Goal: Use online tool/utility: Use online tool/utility

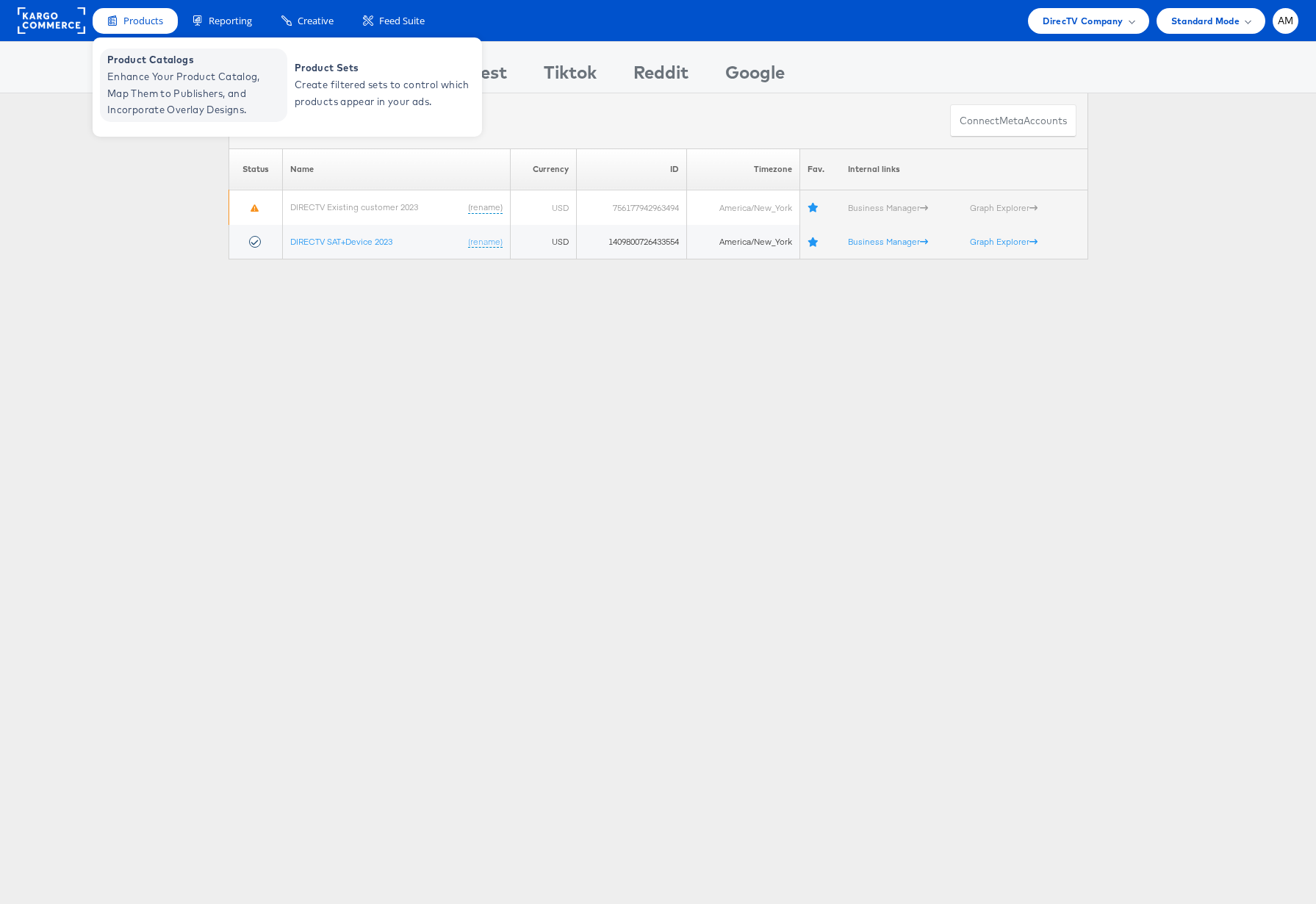
click at [156, 58] on span "Product Catalogs" at bounding box center [195, 60] width 177 height 17
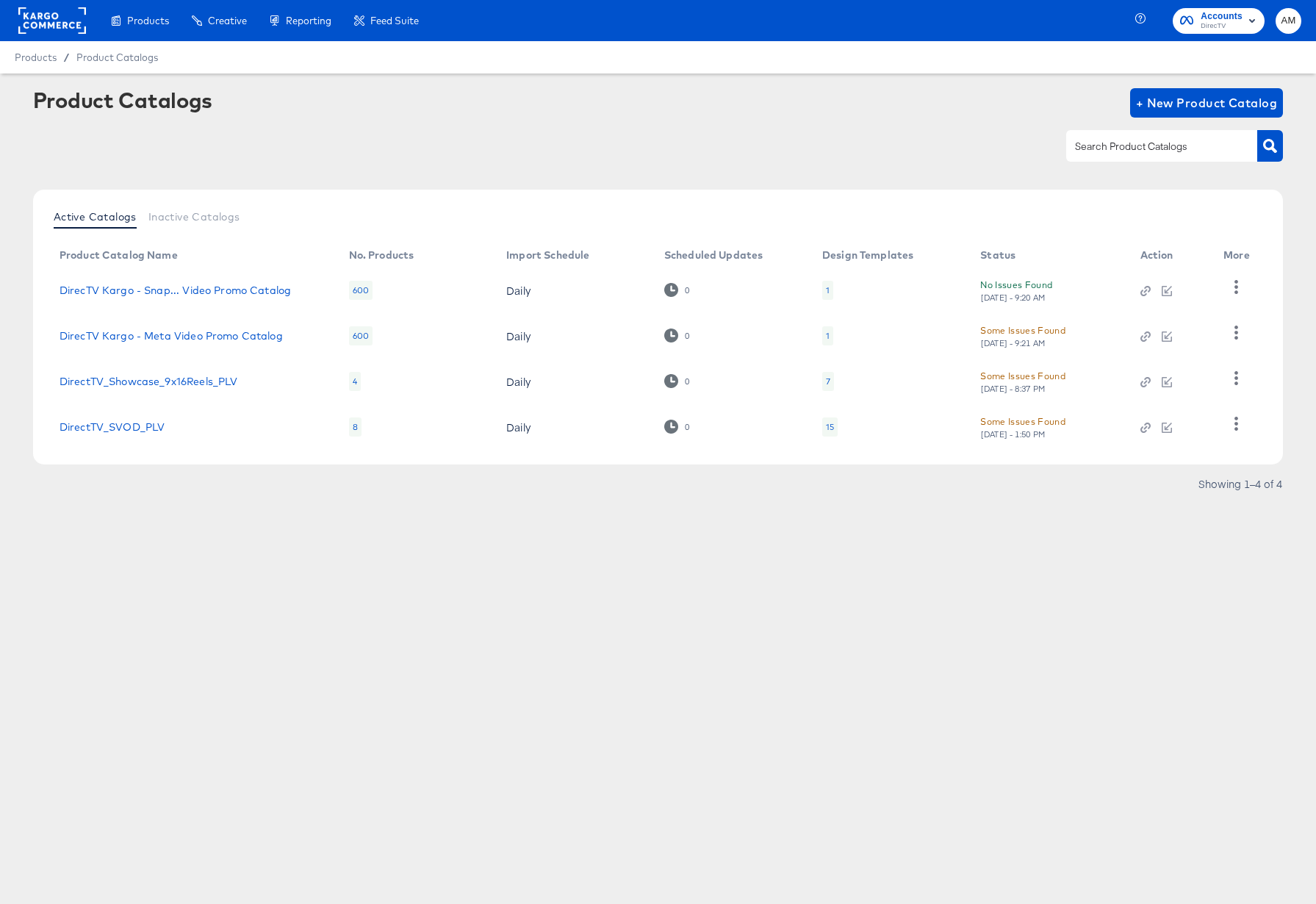
click at [830, 428] on div "15" at bounding box center [830, 427] width 8 height 11
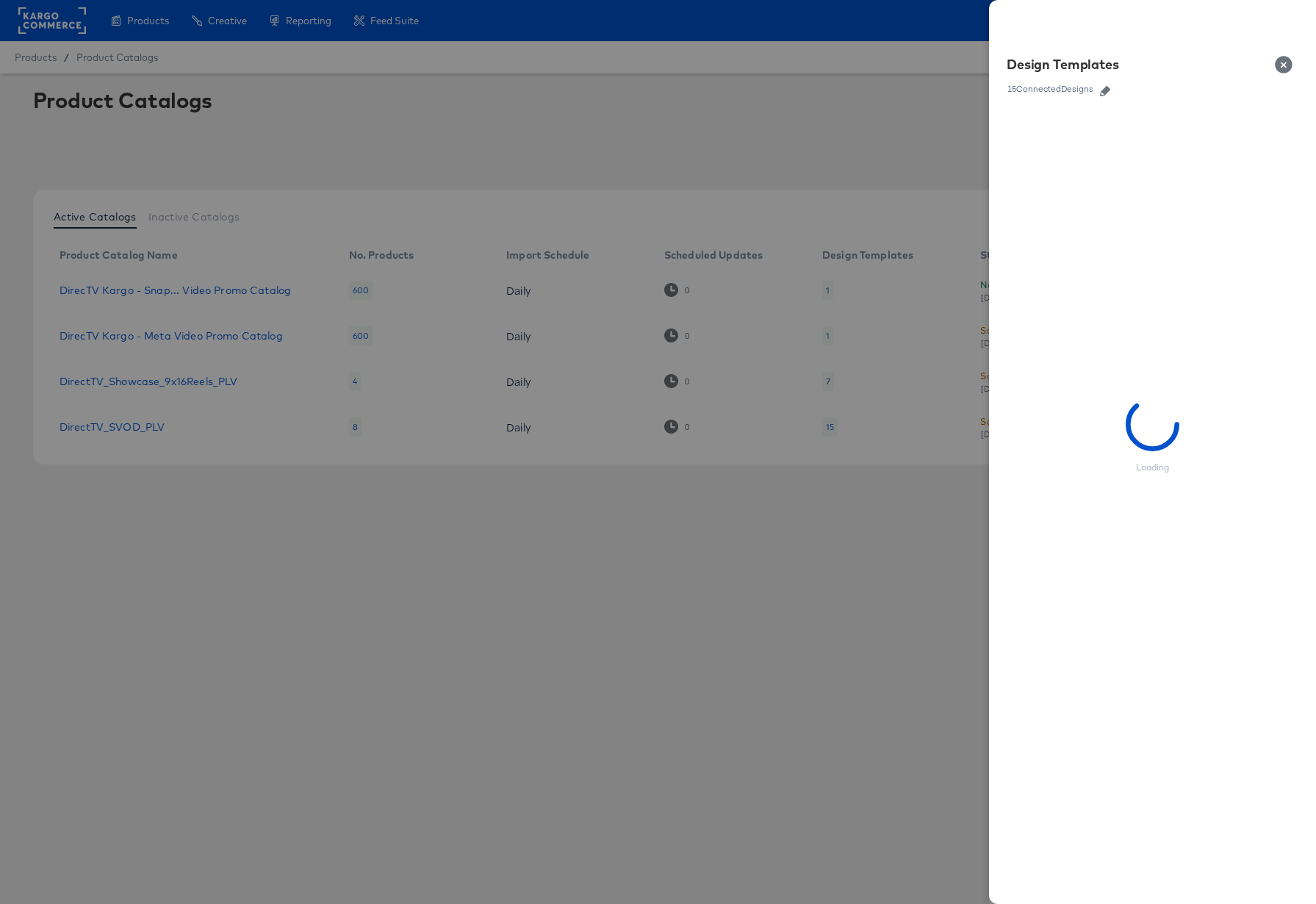
click at [1109, 90] on icon "button" at bounding box center [1105, 91] width 11 height 11
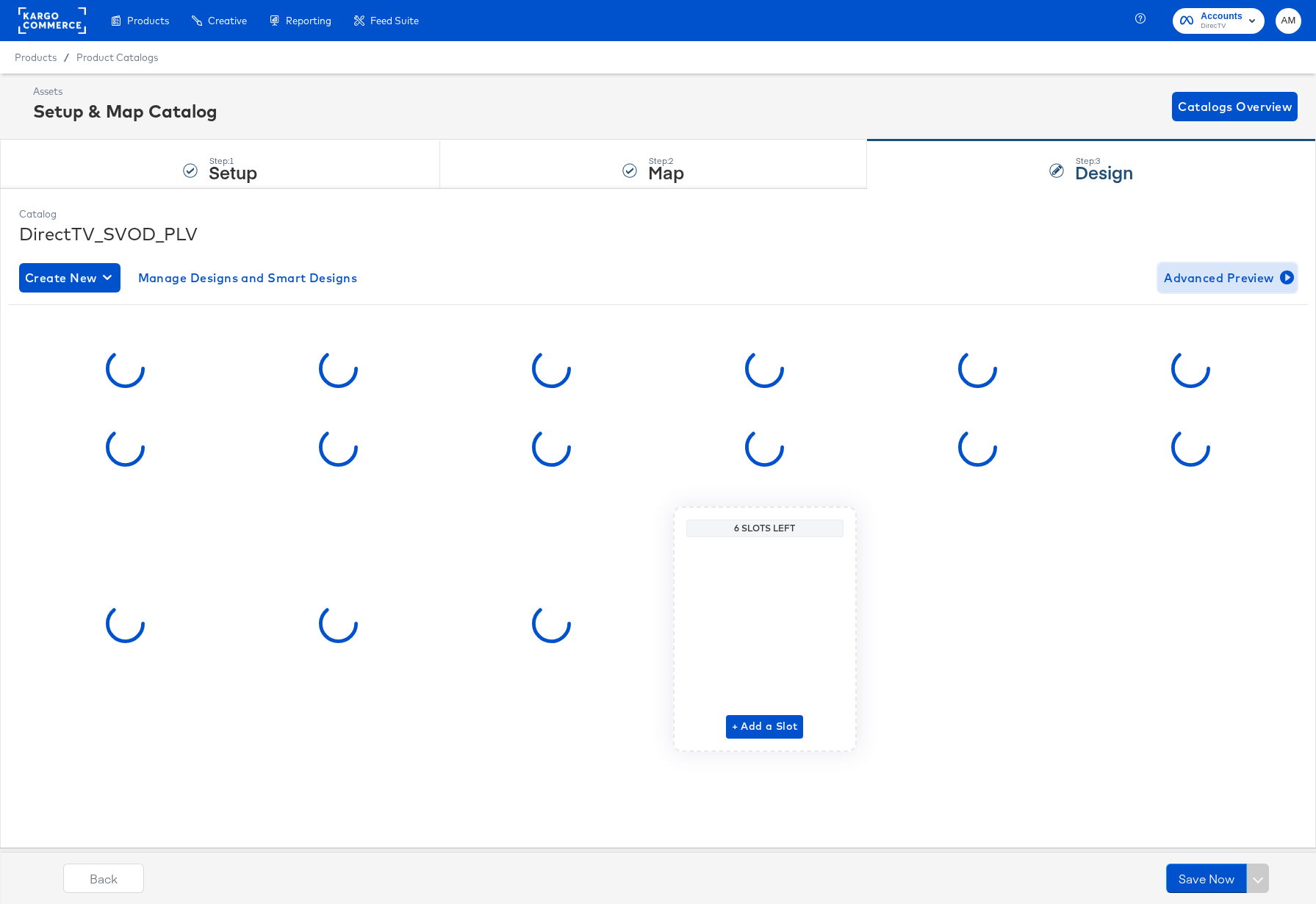
click at [1254, 277] on span "Advanced Preview" at bounding box center [1227, 278] width 127 height 21
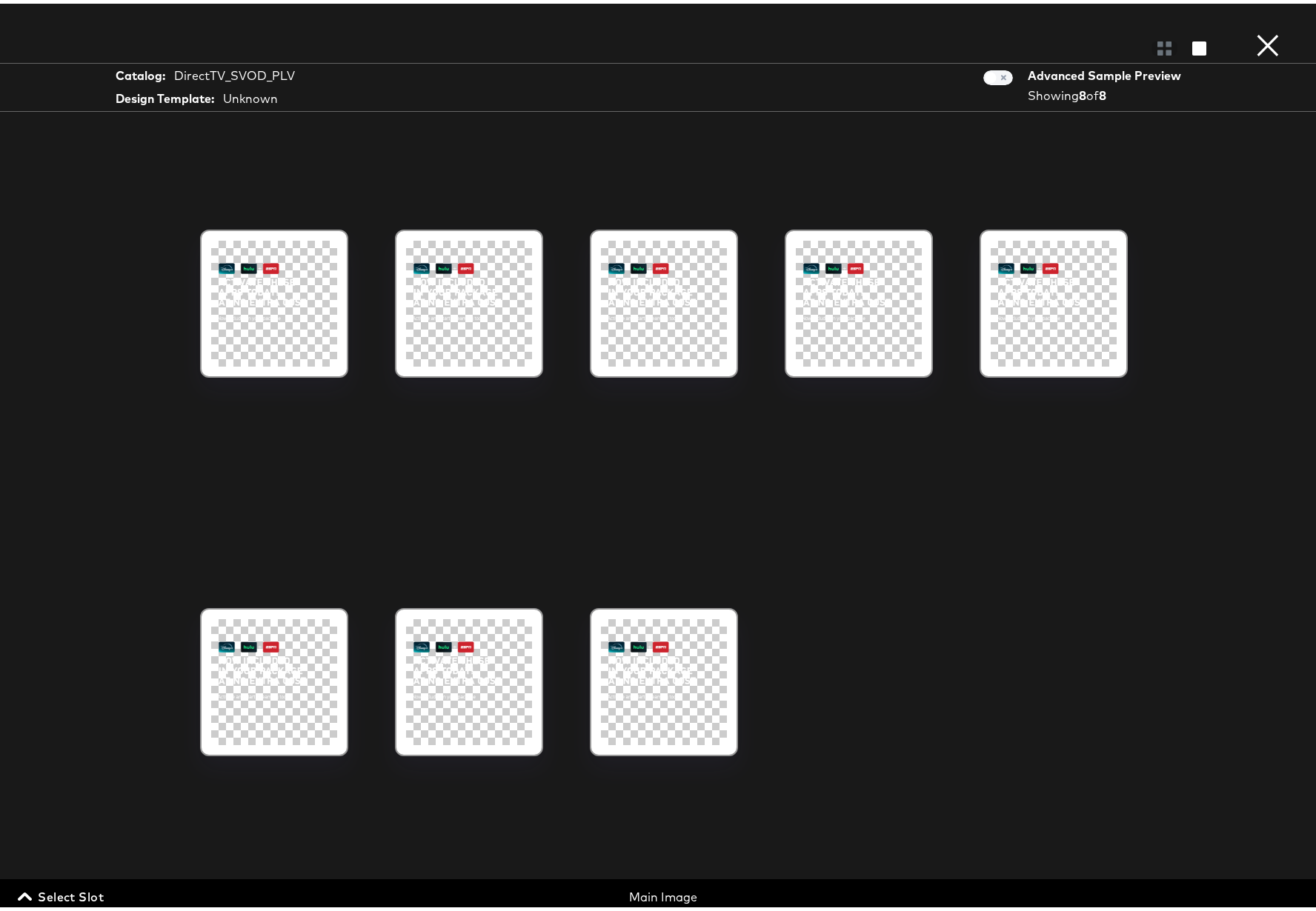
click at [264, 299] on div at bounding box center [274, 299] width 126 height 126
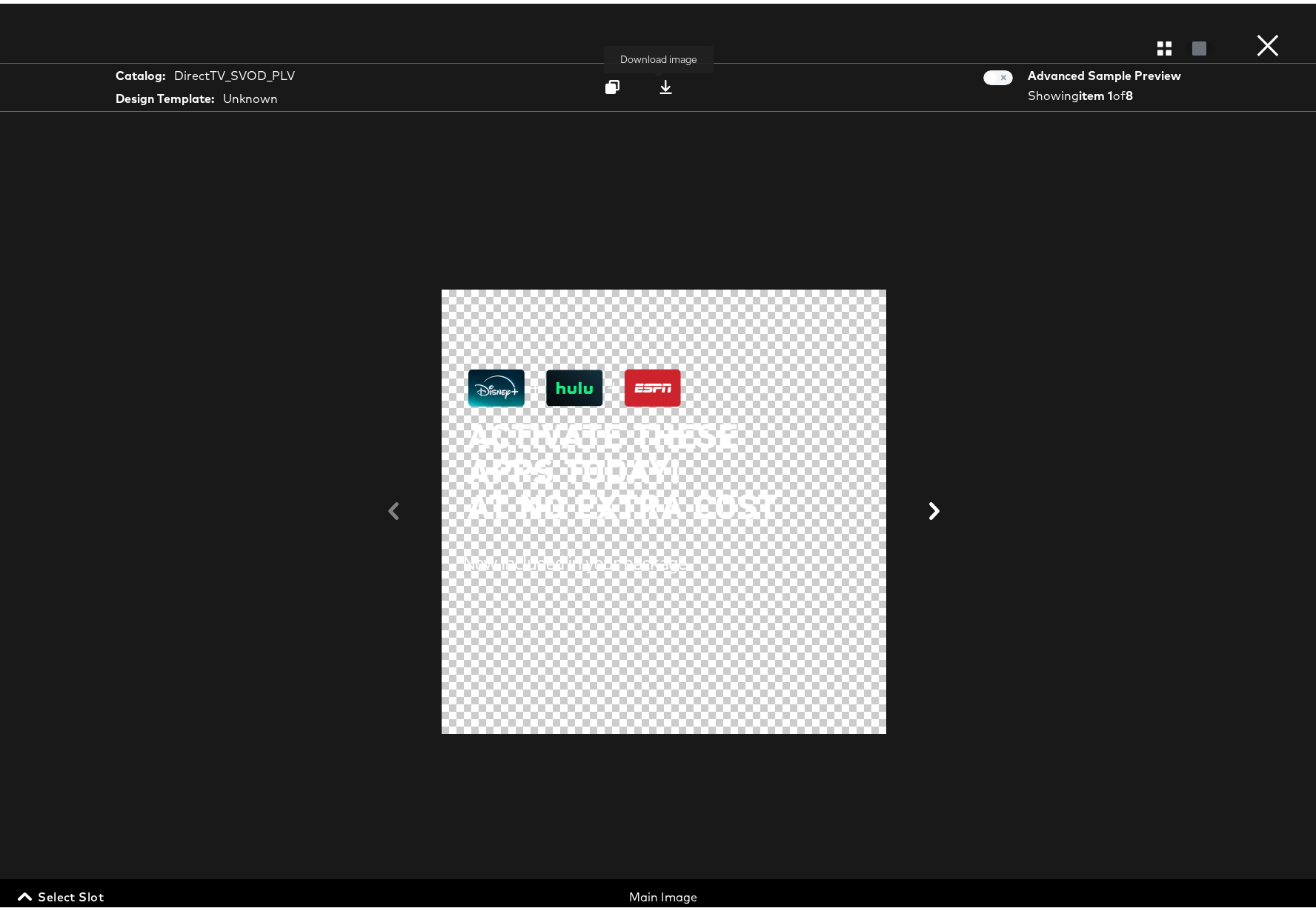
click at [662, 85] on icon at bounding box center [665, 83] width 13 height 14
click at [81, 894] on span "Select Slot" at bounding box center [63, 894] width 83 height 21
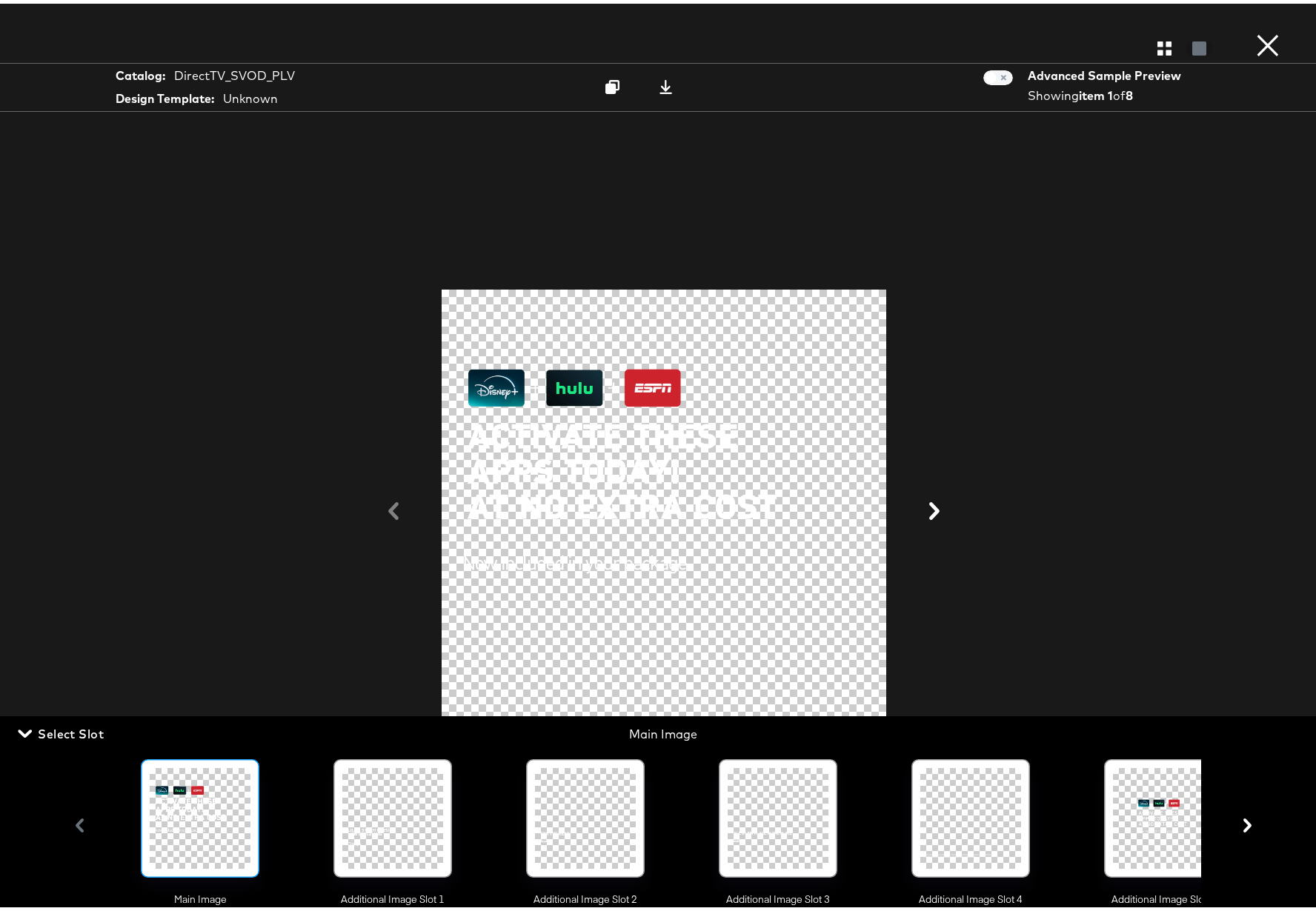
click at [1145, 816] on div at bounding box center [1163, 815] width 101 height 101
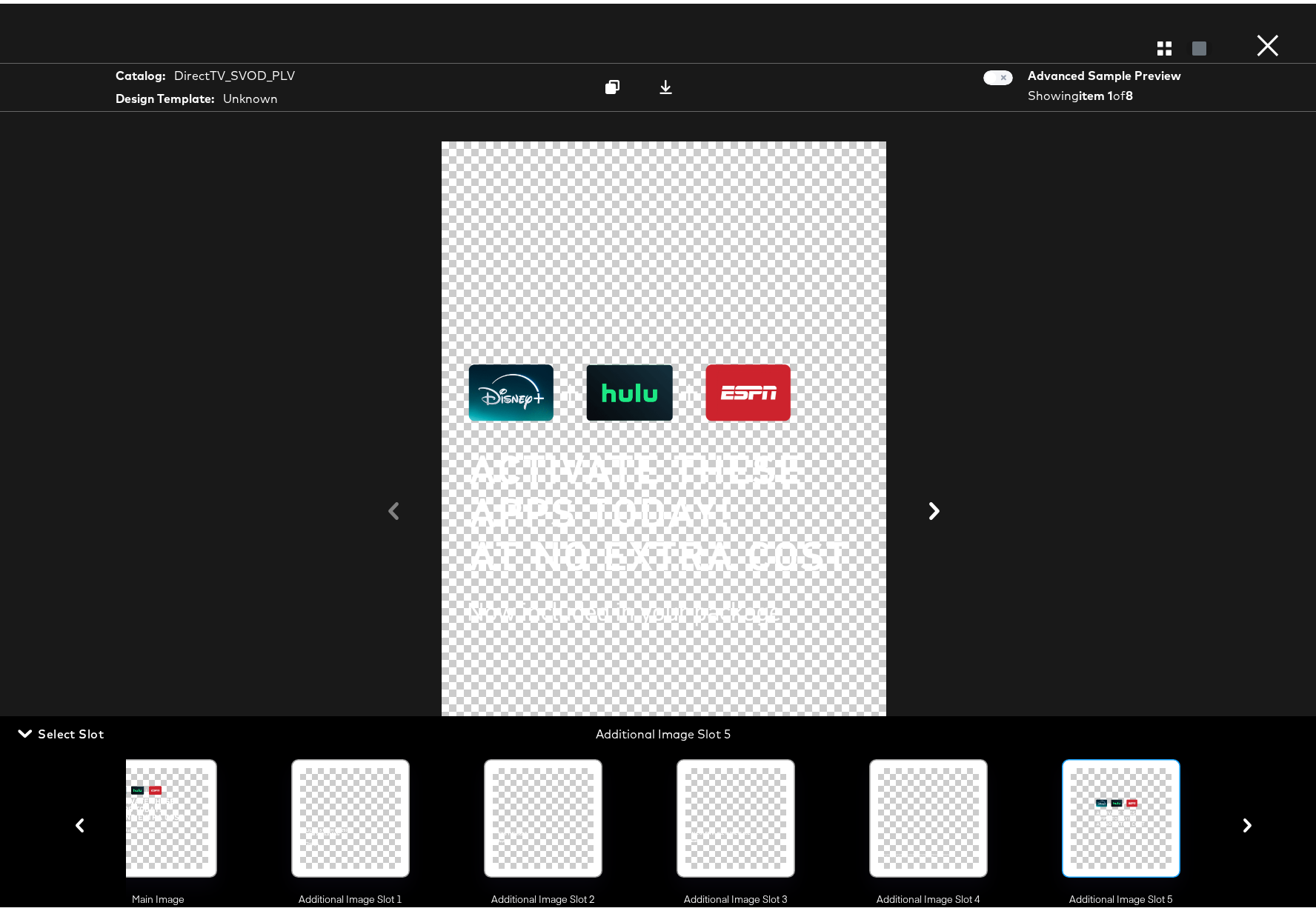
scroll to position [0, 45]
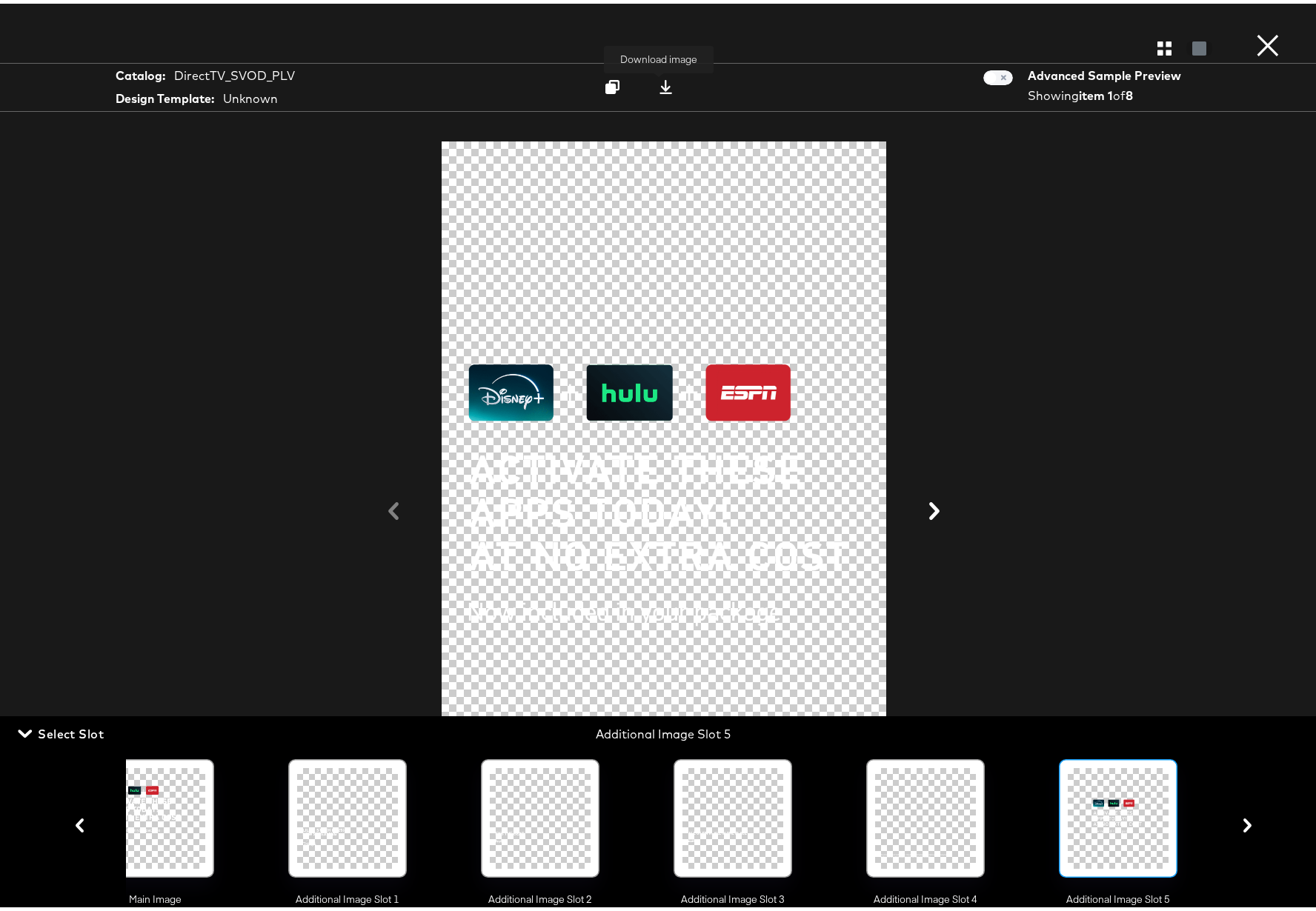
click at [659, 81] on icon at bounding box center [666, 83] width 14 height 14
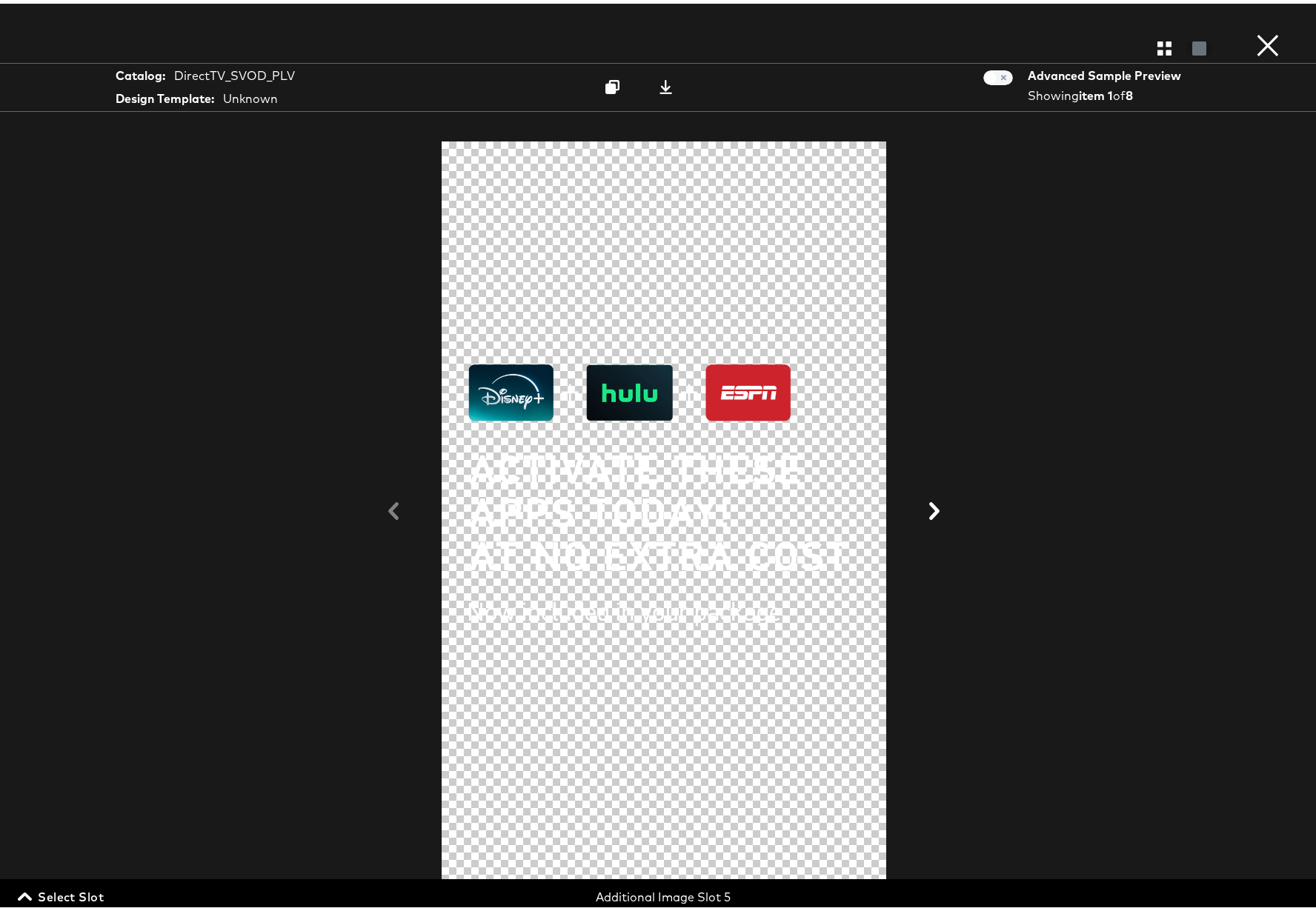
click at [79, 894] on span "Select Slot" at bounding box center [63, 894] width 83 height 21
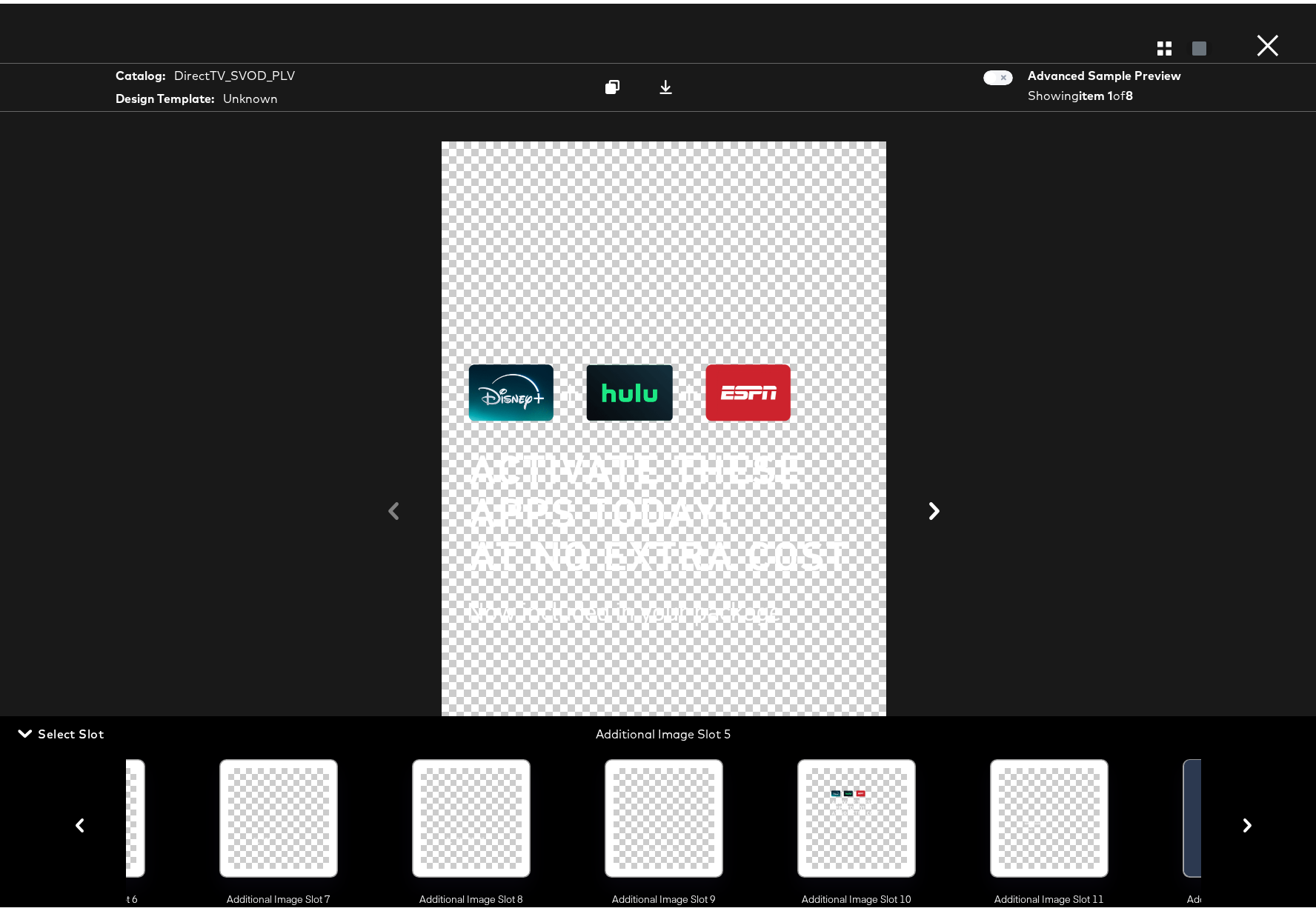
scroll to position [0, 1427]
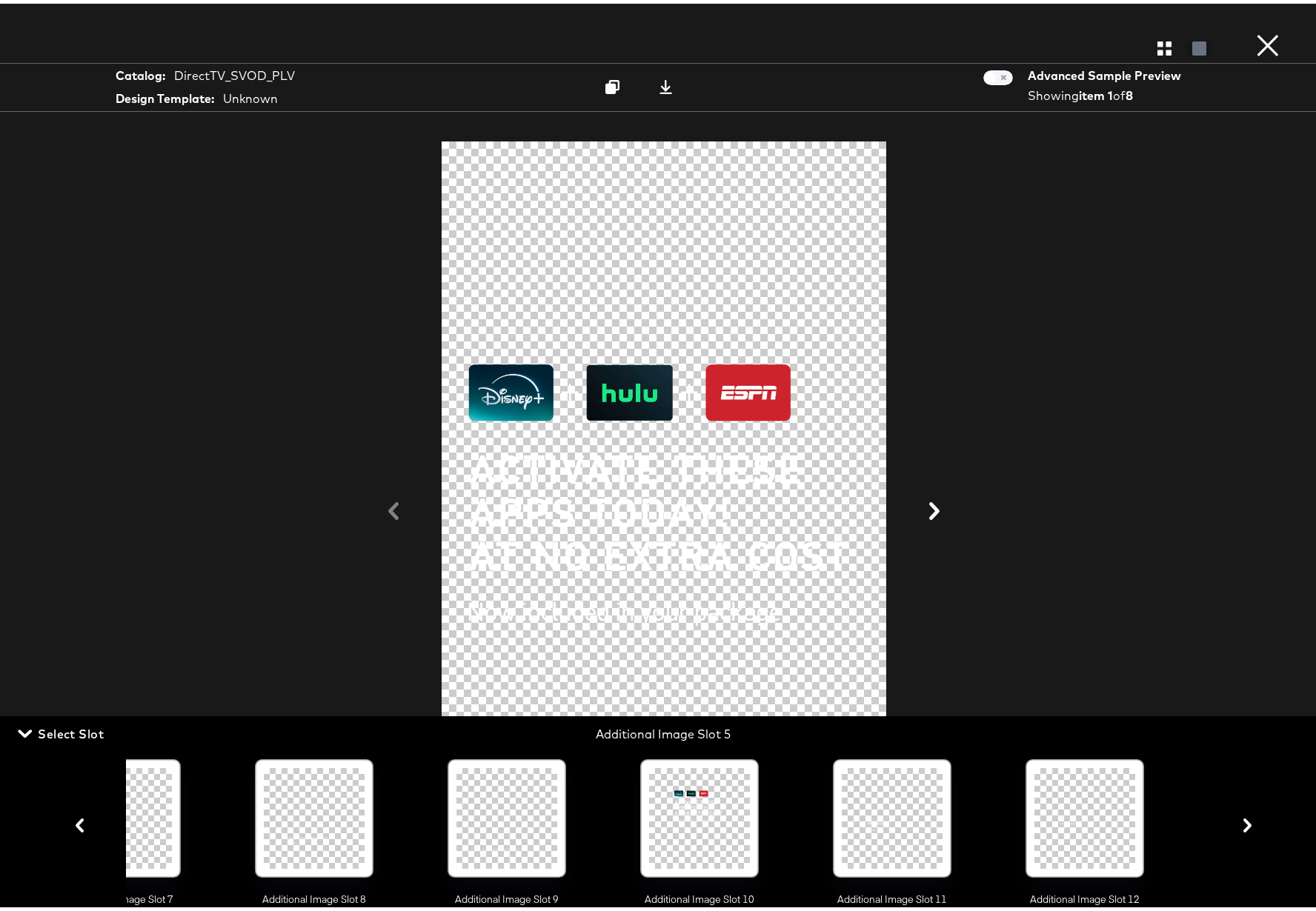
click at [702, 823] on div at bounding box center [699, 815] width 101 height 101
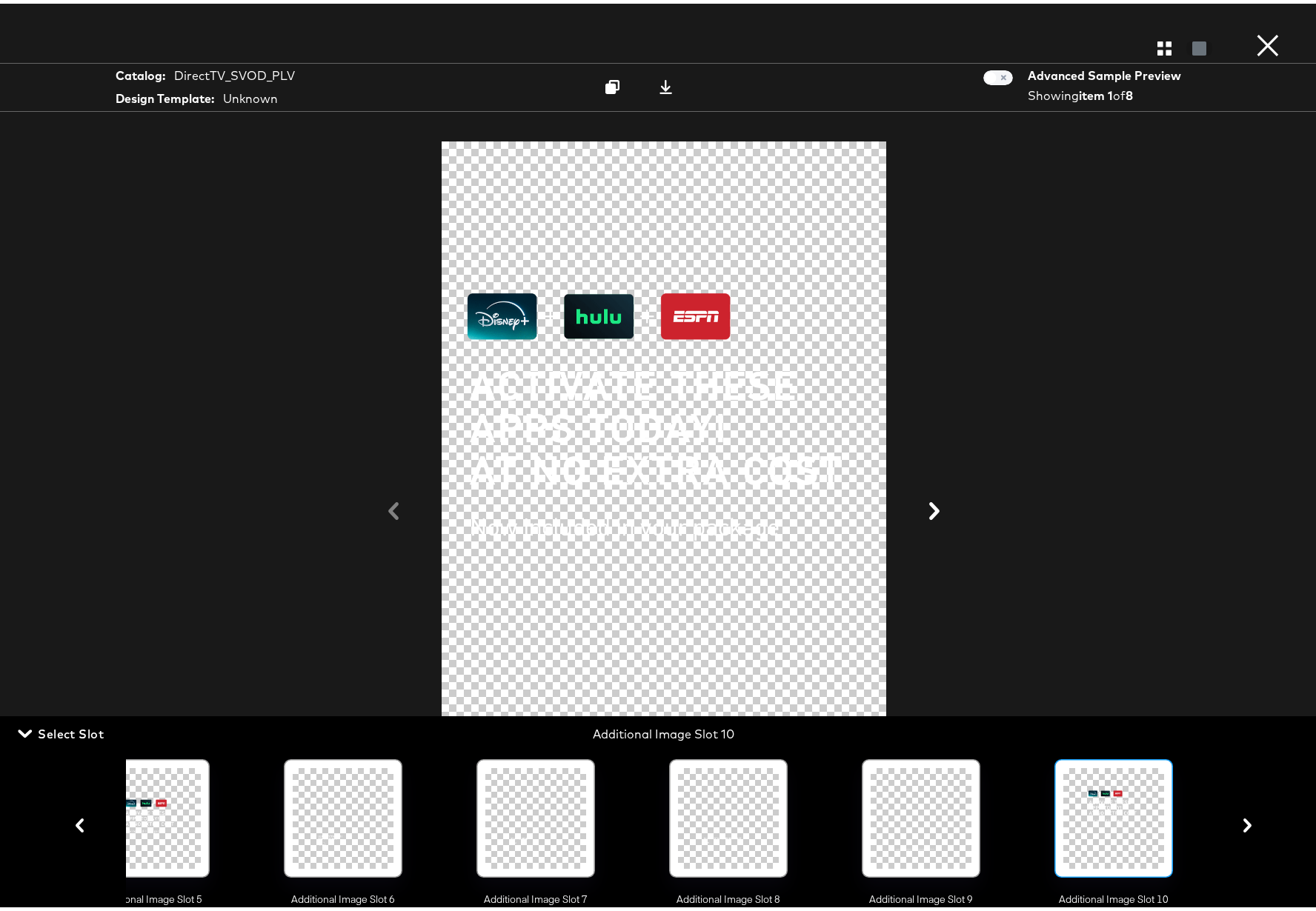
scroll to position [0, 1009]
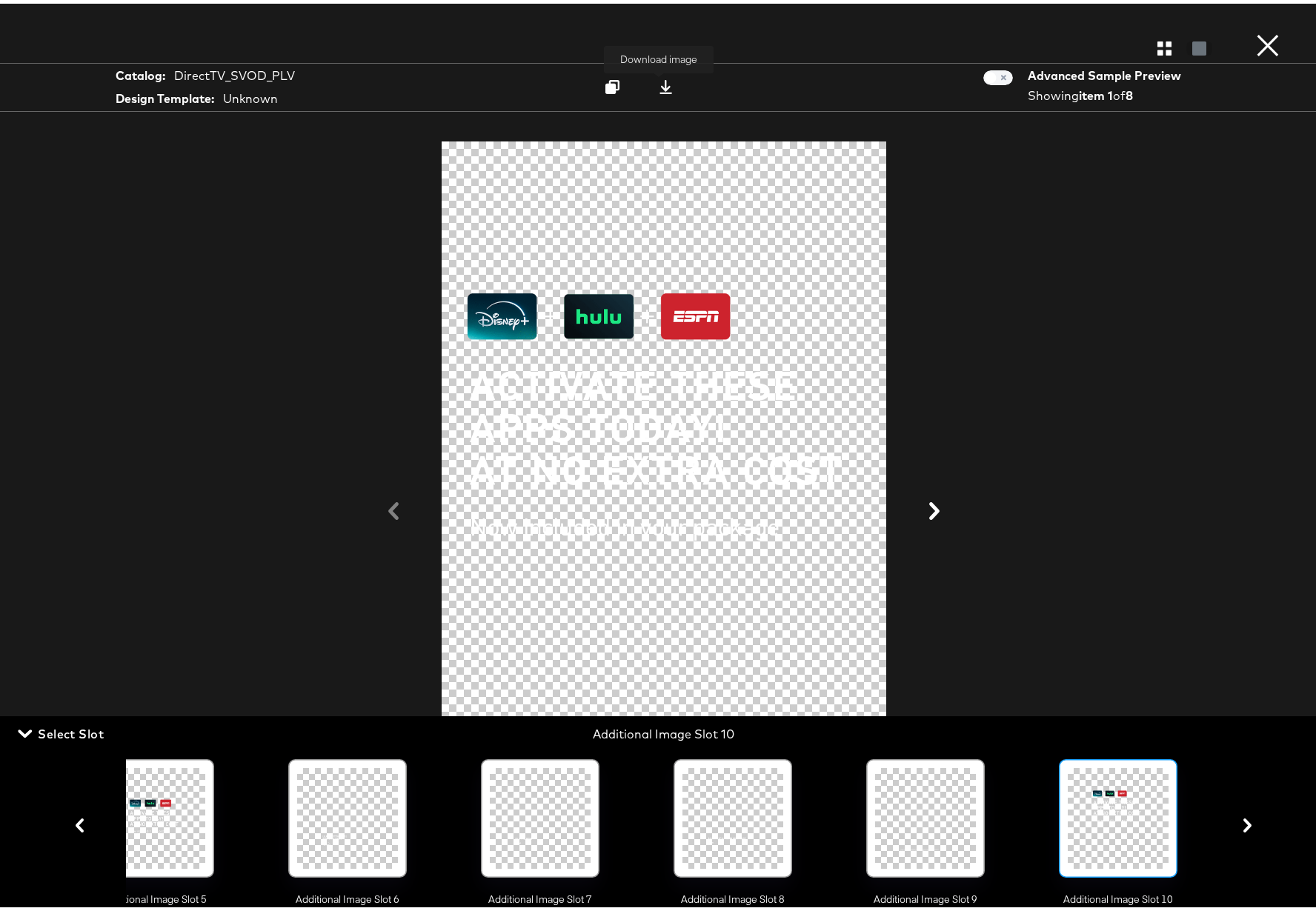
click at [659, 82] on icon at bounding box center [666, 83] width 14 height 14
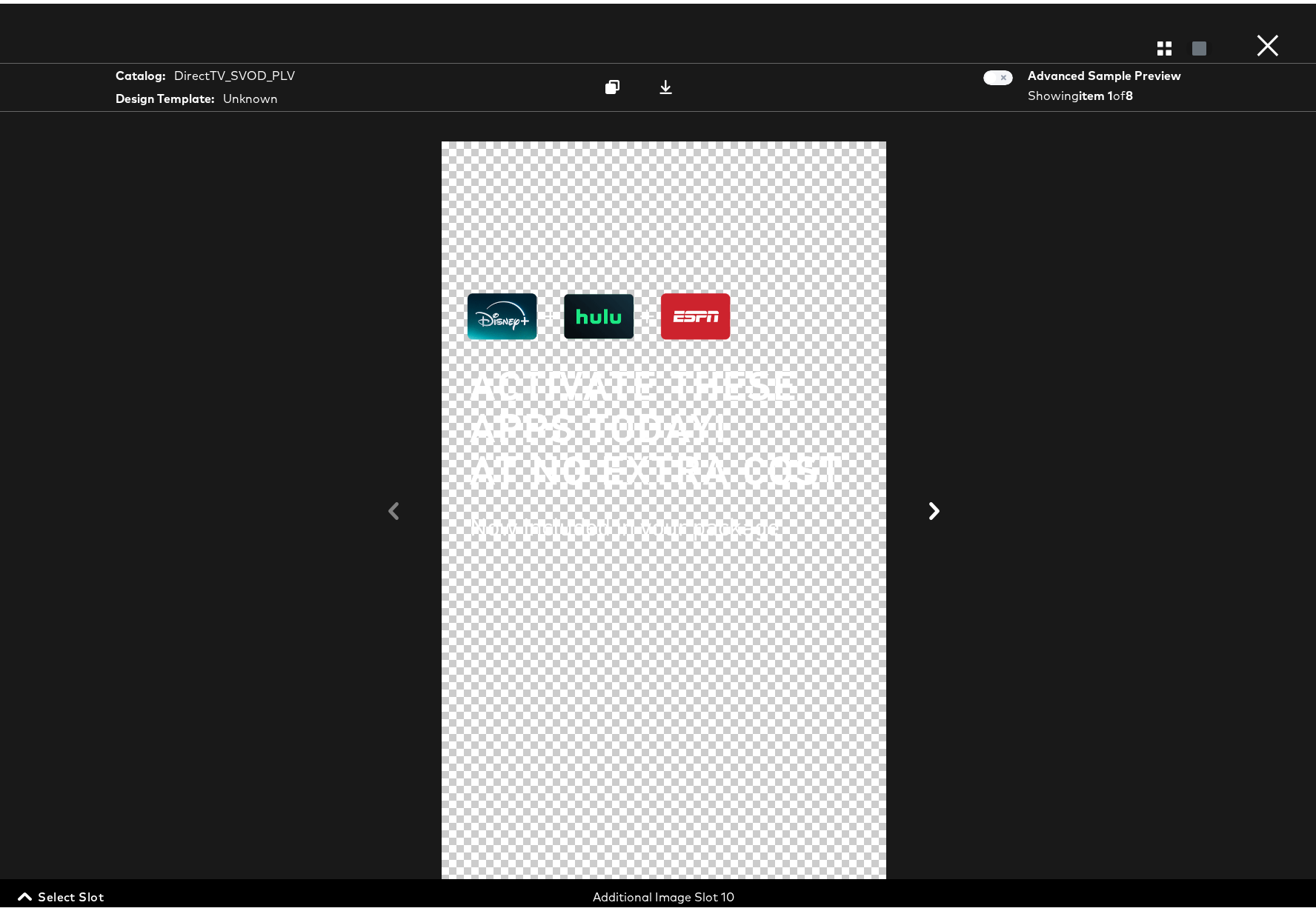
click at [1252, 30] on button "×" at bounding box center [1267, 14] width 30 height 30
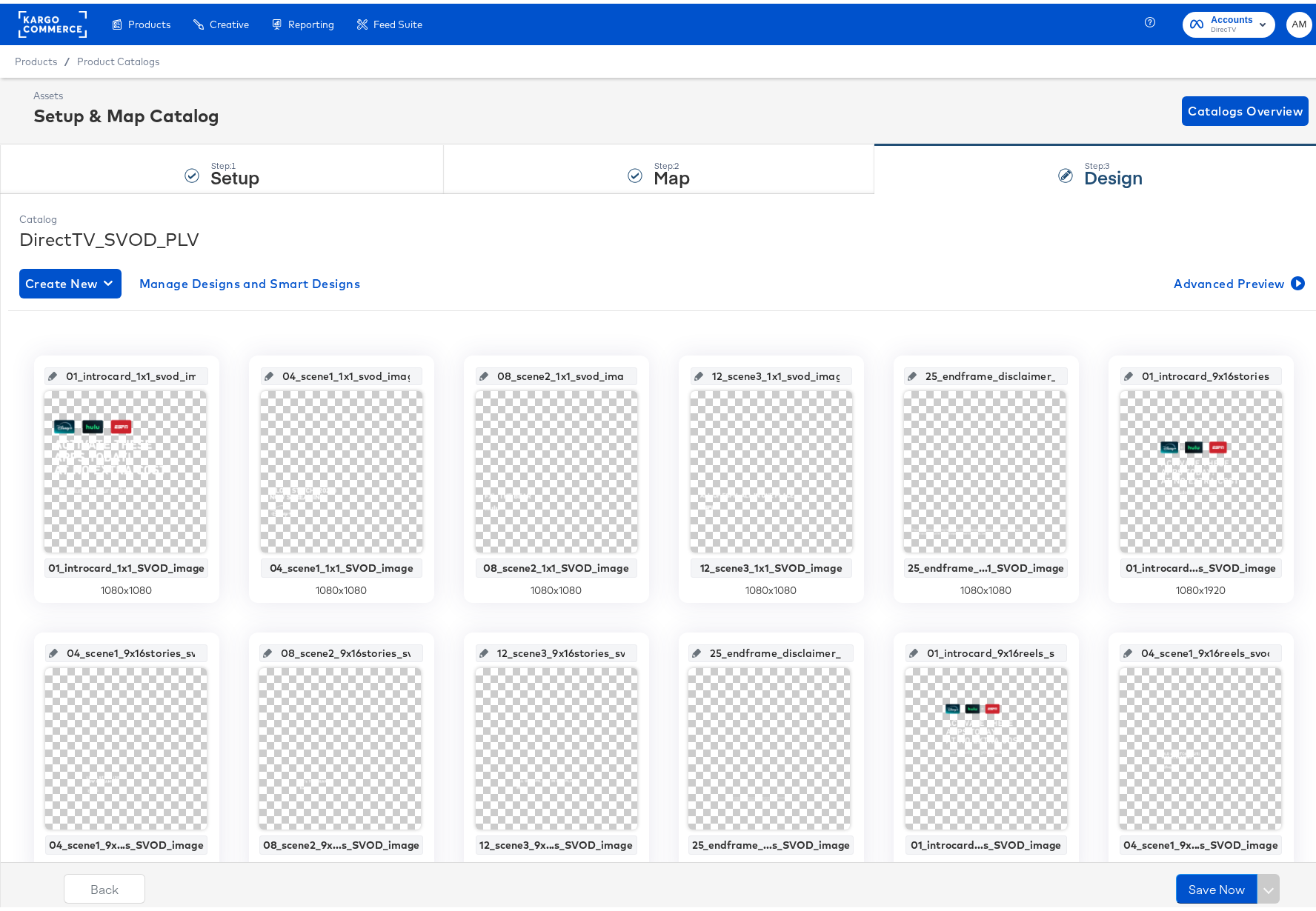
click at [116, 372] on input "01_introcard_1x1_svod_image" at bounding box center [131, 367] width 148 height 40
click at [1183, 373] on input "01_introcard_9x16stories_svod_image" at bounding box center [1205, 367] width 145 height 40
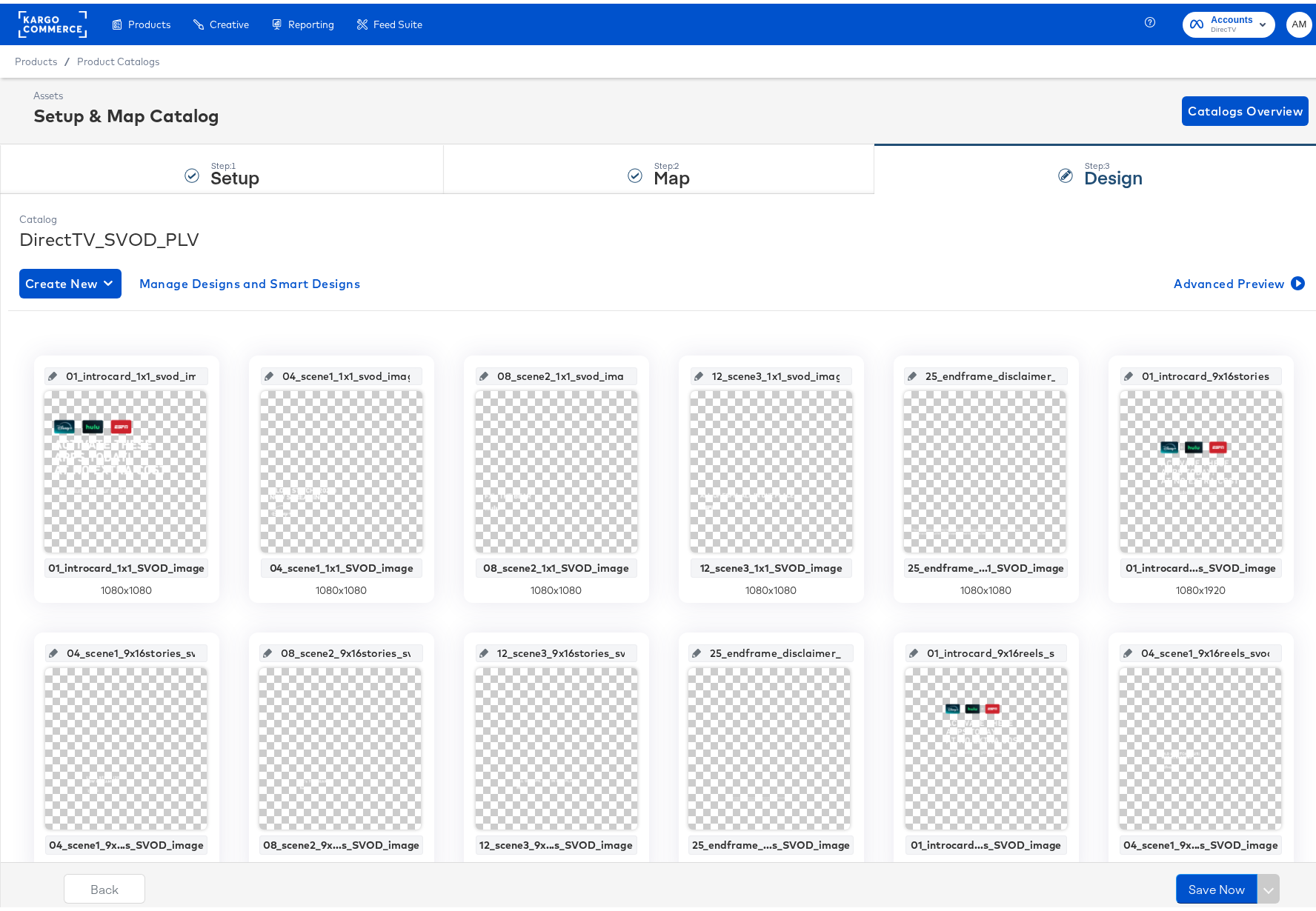
click at [1181, 371] on input "01_introcard_9x16stories_svod_image" at bounding box center [1205, 367] width 145 height 40
drag, startPoint x: 1149, startPoint y: 374, endPoint x: 1277, endPoint y: 379, distance: 128.1
click at [1277, 379] on div "01_introcard_9x16stories_svod_image 01_introcard...s_SVOD_image 1080 x 1920" at bounding box center [1200, 475] width 185 height 247
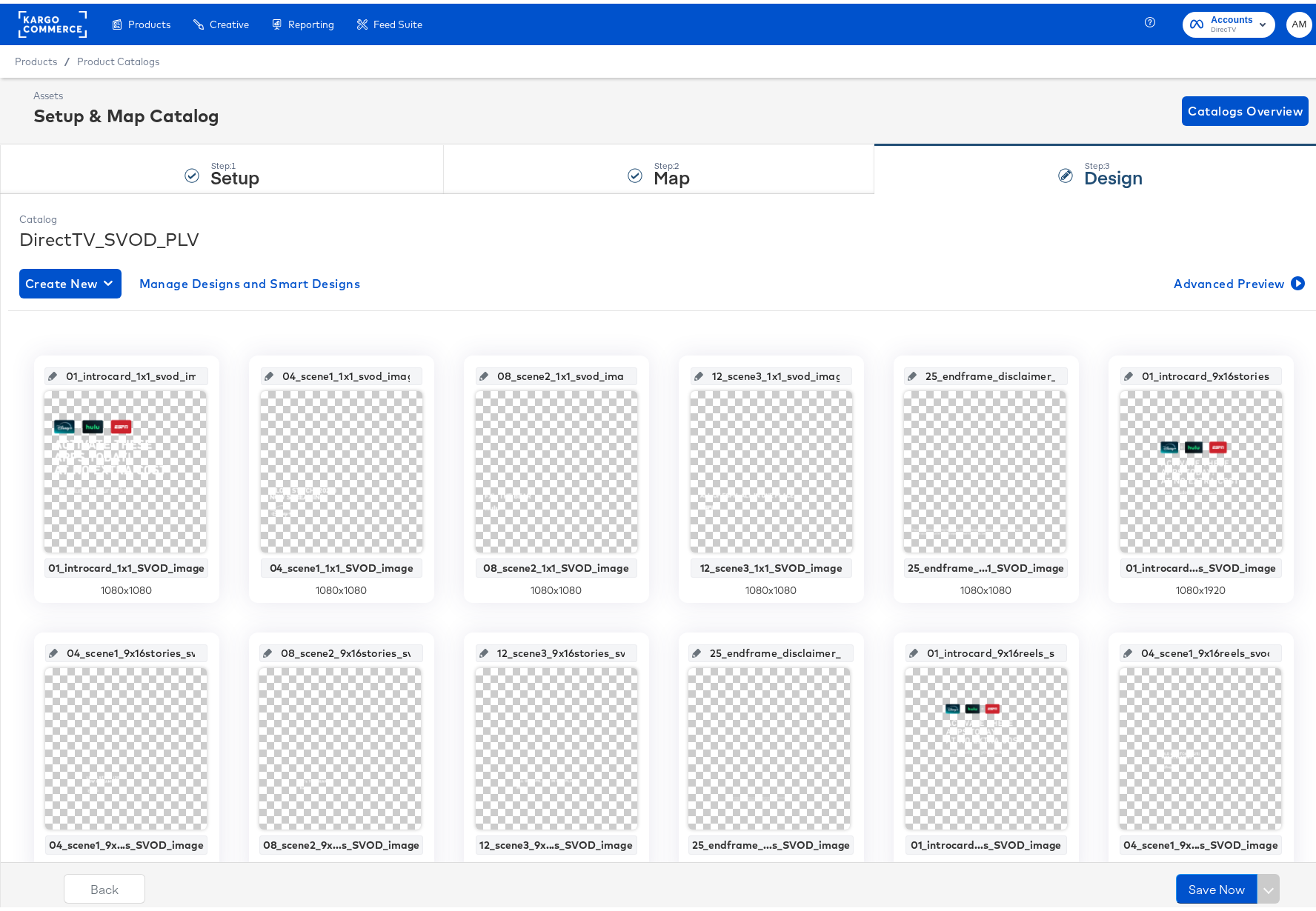
click at [966, 652] on input "01_introcard_9x16reels_svod_image" at bounding box center [990, 643] width 145 height 40
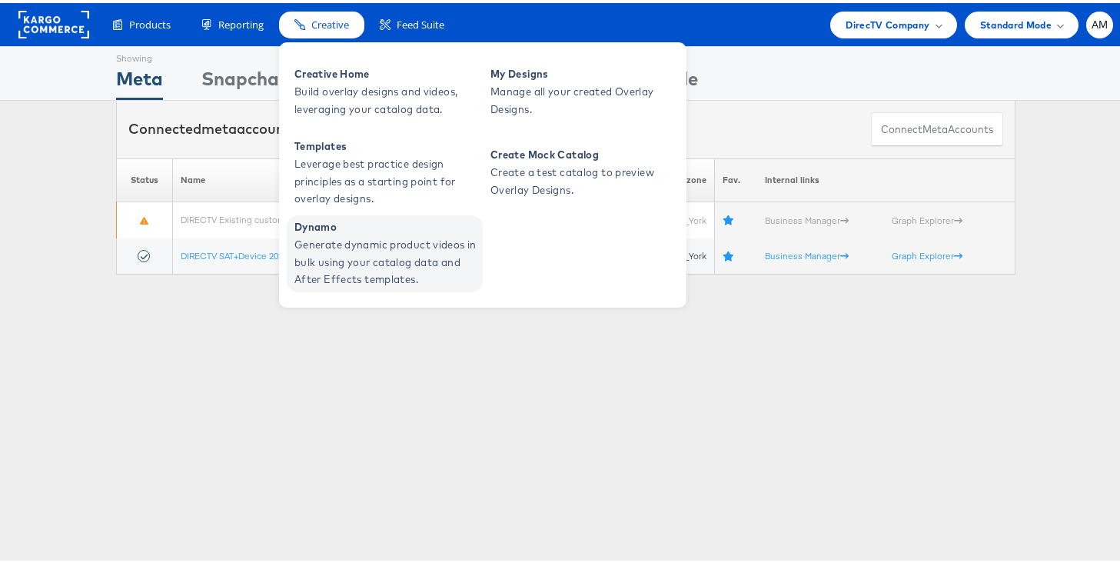
click at [394, 261] on span "Generate dynamic product videos in bulk using your catalog data and After Effec…" at bounding box center [386, 259] width 185 height 52
